Goal: Navigation & Orientation: Find specific page/section

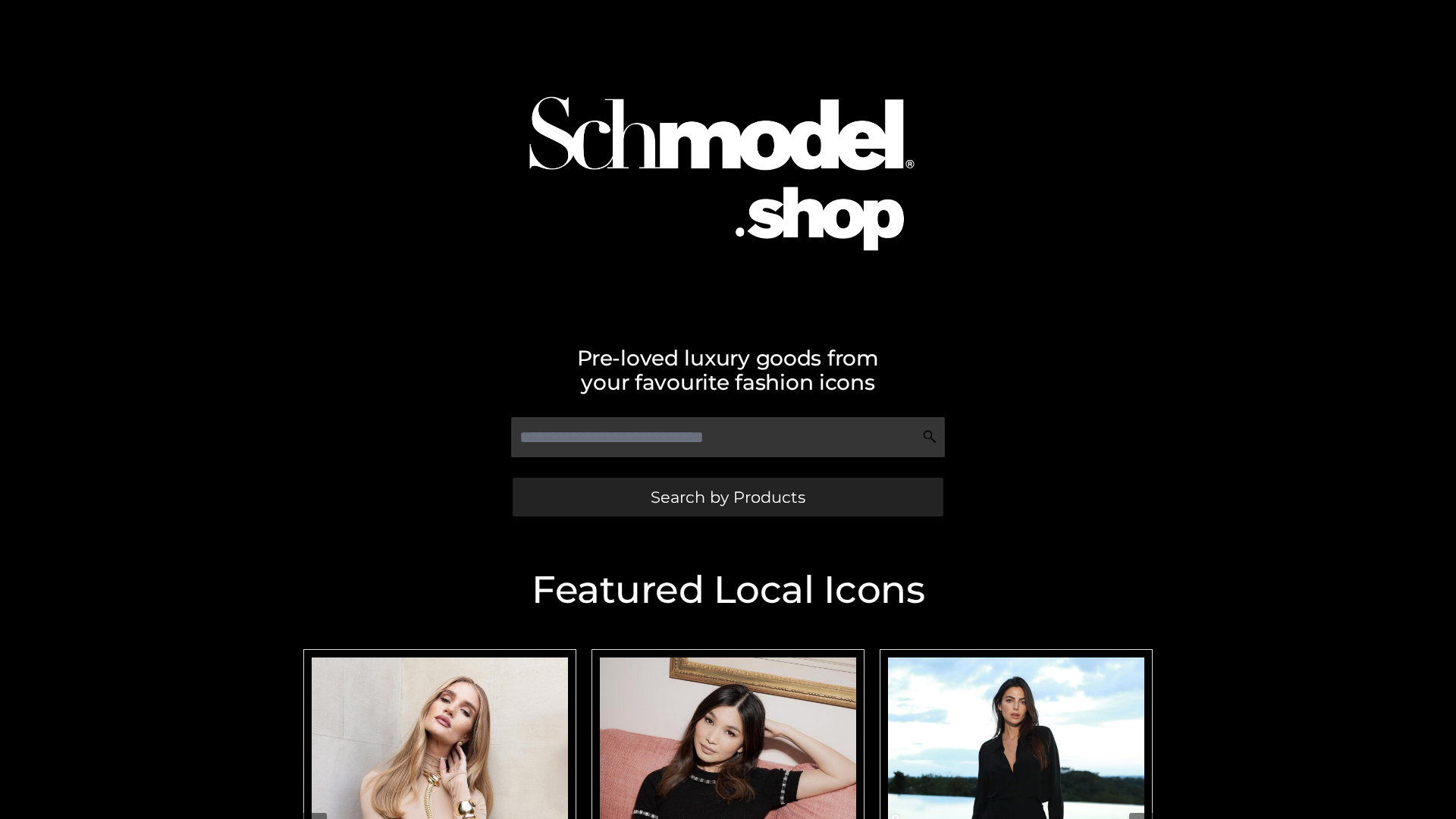
click at [727, 497] on span "Search by Products" at bounding box center [728, 497] width 155 height 16
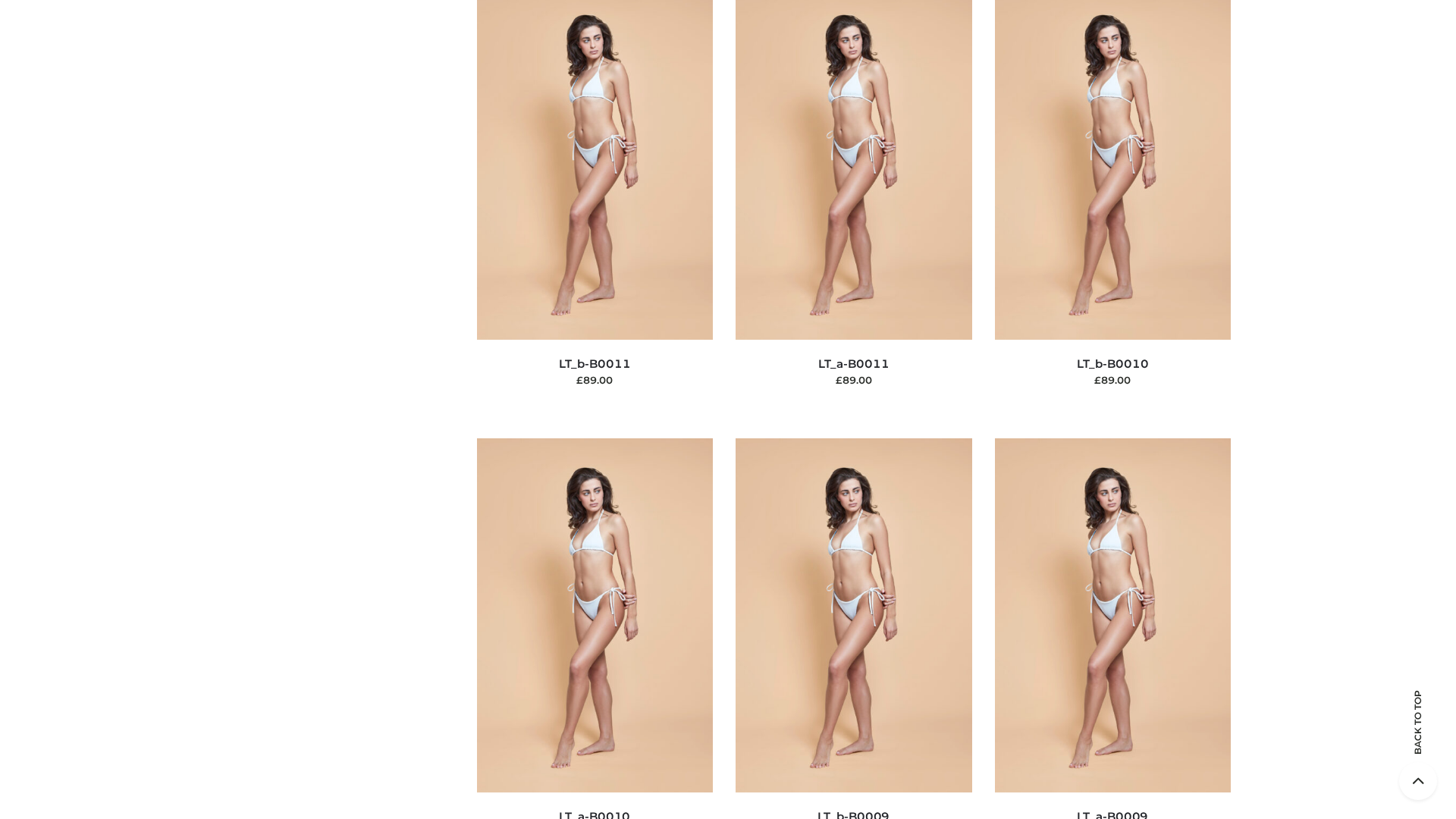
scroll to position [6808, 0]
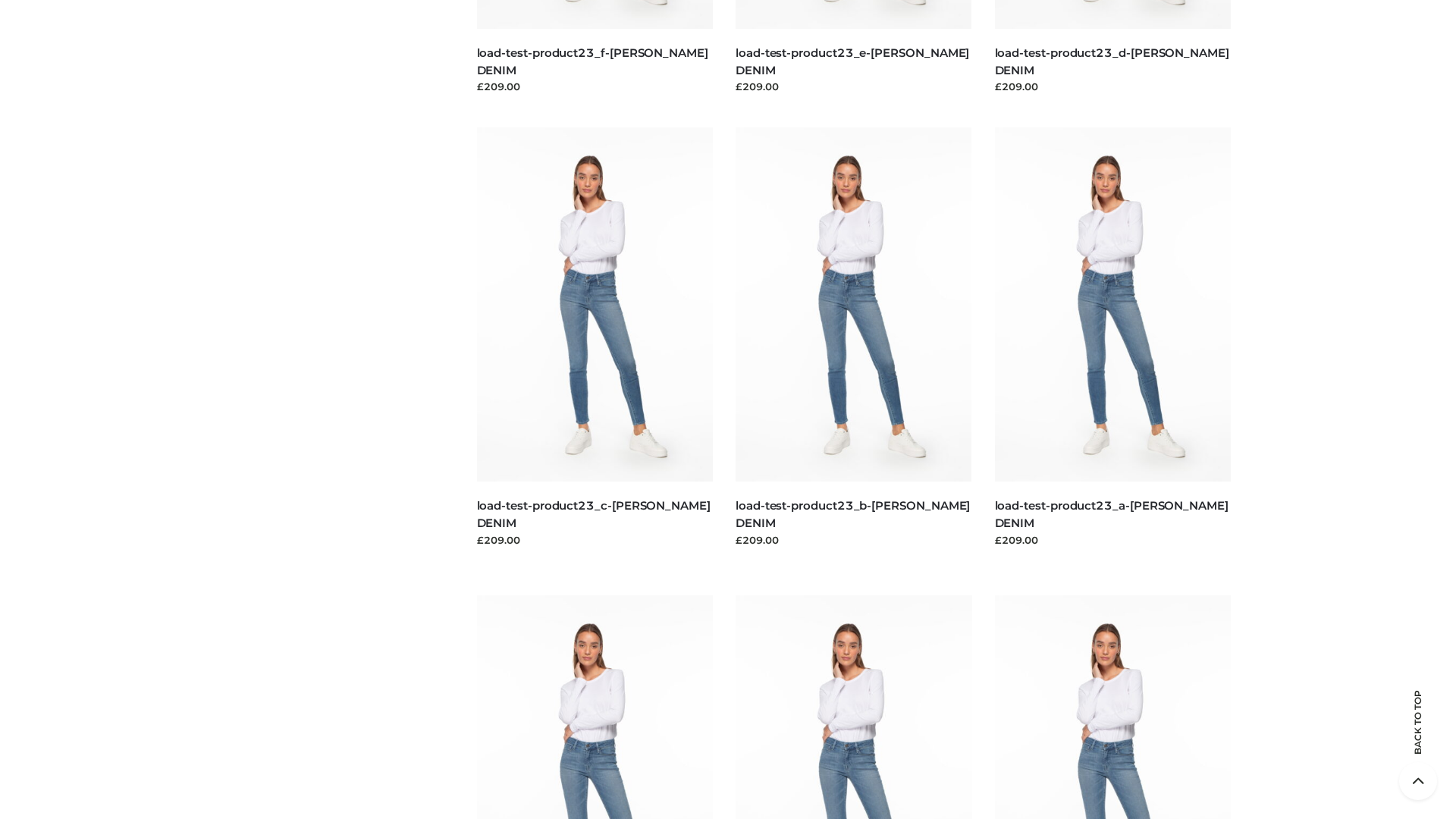
scroll to position [1330, 0]
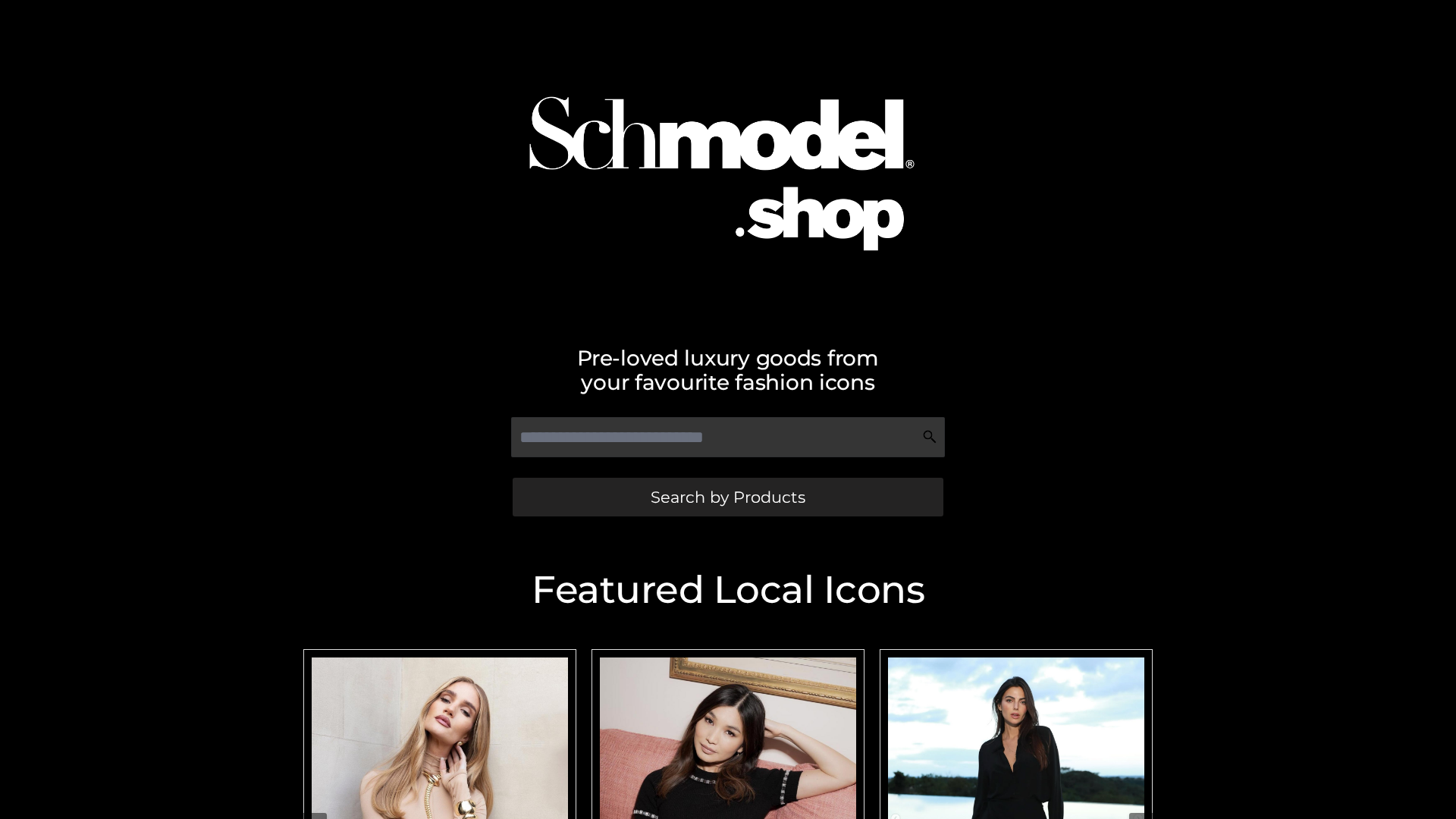
click at [727, 497] on span "Search by Products" at bounding box center [728, 497] width 155 height 16
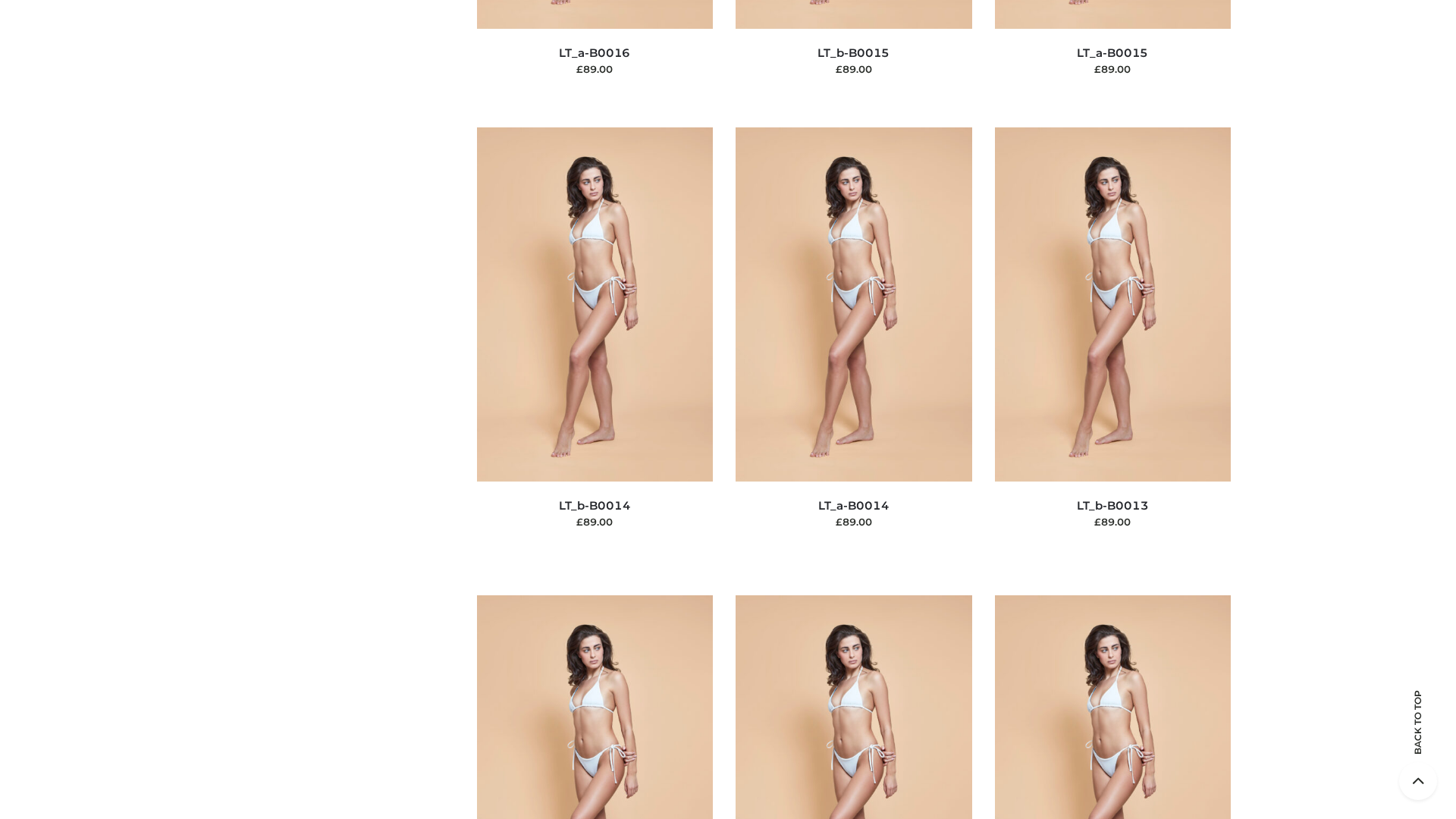
scroll to position [5392, 0]
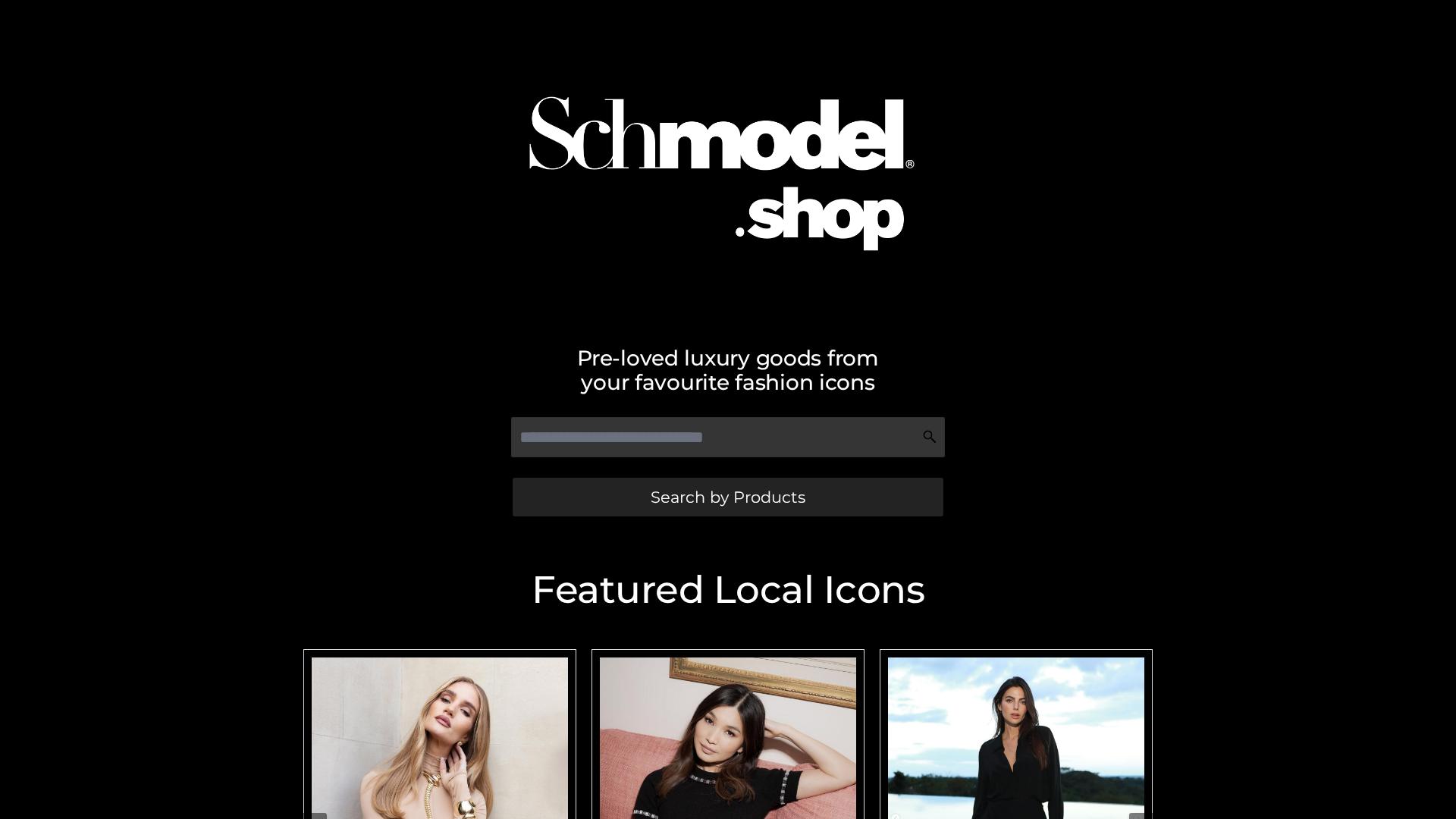
click at [727, 497] on span "Search by Products" at bounding box center [728, 497] width 155 height 16
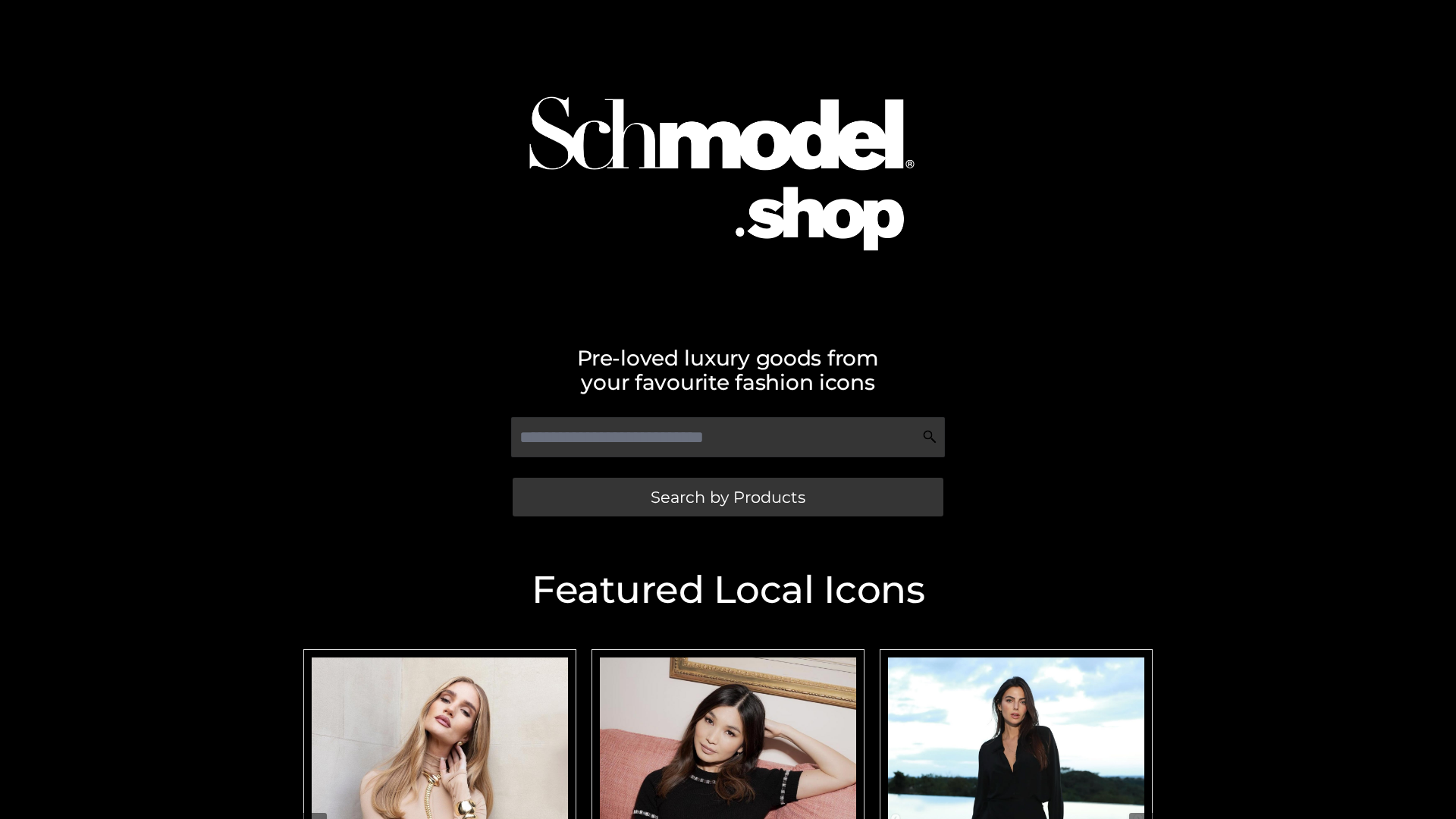
click at [727, 497] on span "Search by Products" at bounding box center [728, 497] width 155 height 16
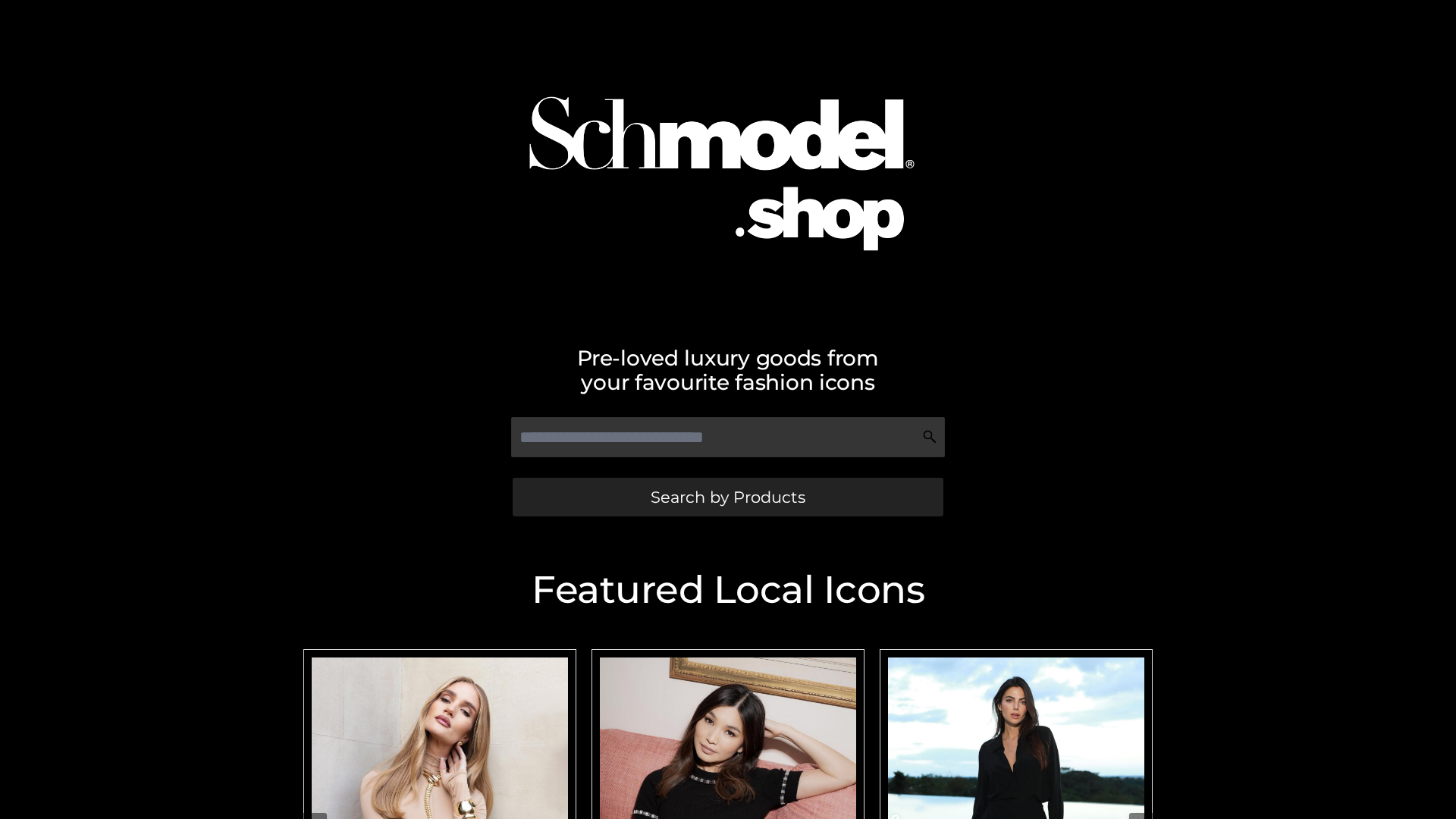
click at [727, 497] on span "Search by Products" at bounding box center [728, 497] width 155 height 16
